Goal: Navigation & Orientation: Go to known website

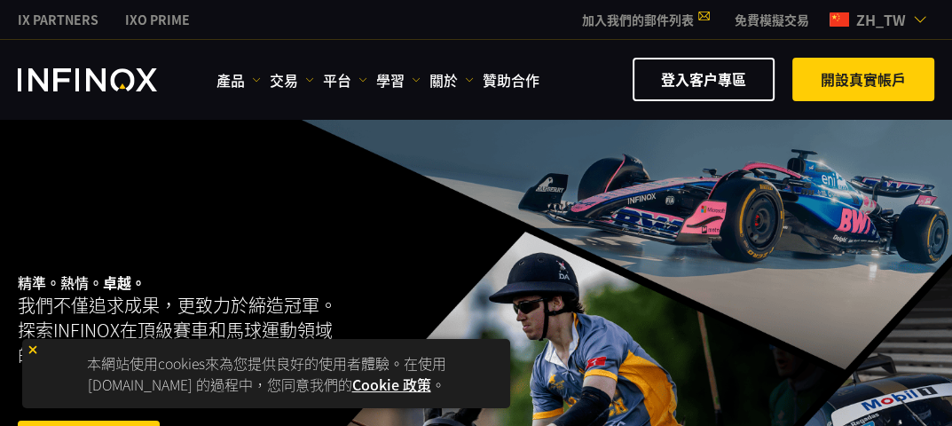
click at [52, 235] on div "精準。熱情。 卓越。 我們不僅追求成果，更致力於締造冠軍。探索INFINOX在頂級賽車和馬球運動領域的卓越合作關係。 開設真實帳戶" at bounding box center [224, 370] width 412 height 330
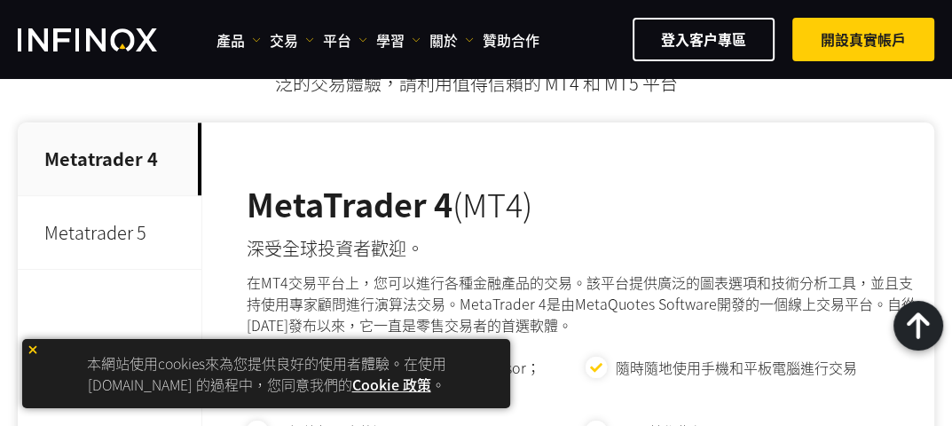
scroll to position [798, 0]
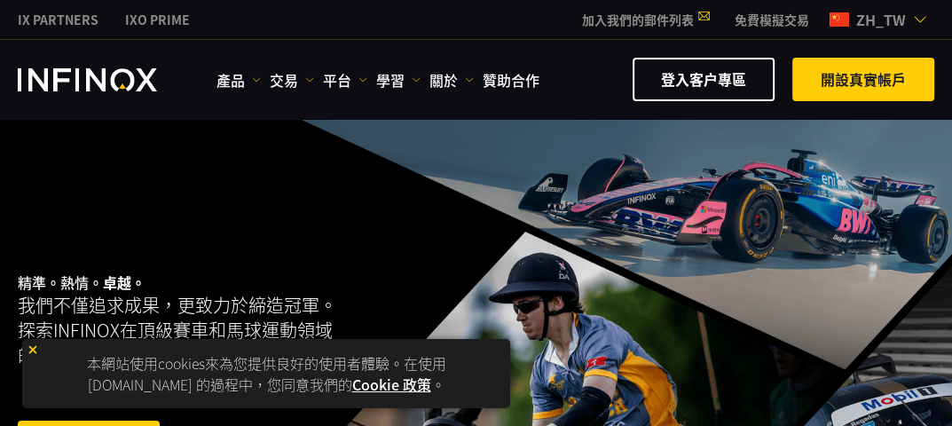
scroll to position [89, 0]
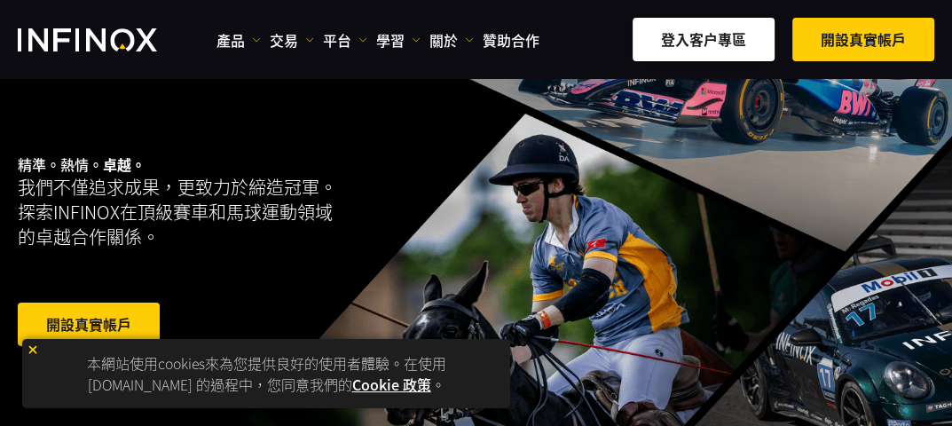
click at [720, 40] on link "登入客户專區" at bounding box center [703, 39] width 142 height 43
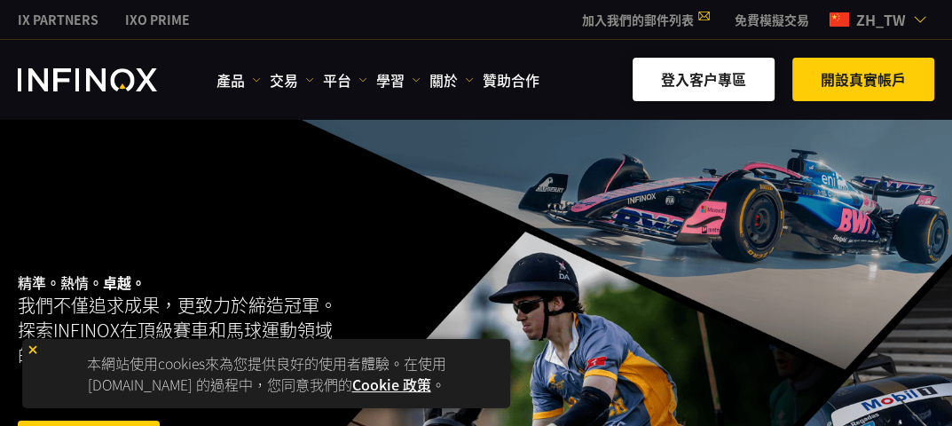
click at [706, 86] on link "登入客户專區" at bounding box center [703, 79] width 142 height 43
